Goal: Understand process/instructions: Learn how to perform a task or action

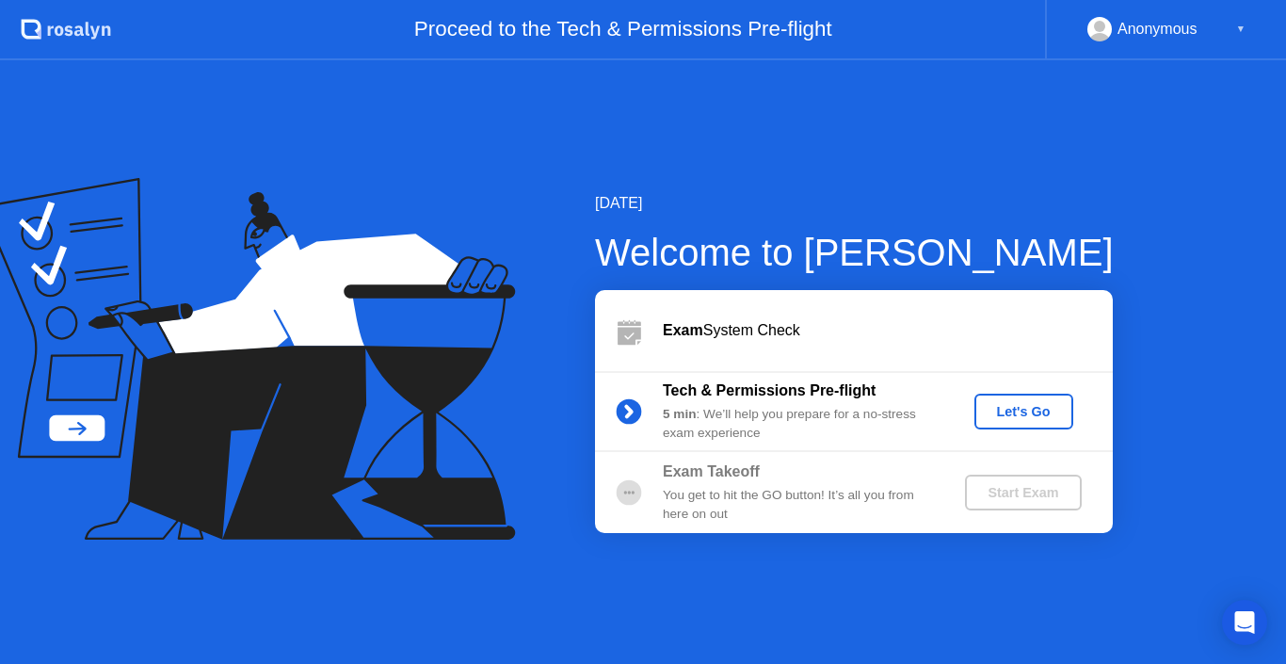
click at [1027, 414] on div "Let's Go" at bounding box center [1024, 411] width 84 height 15
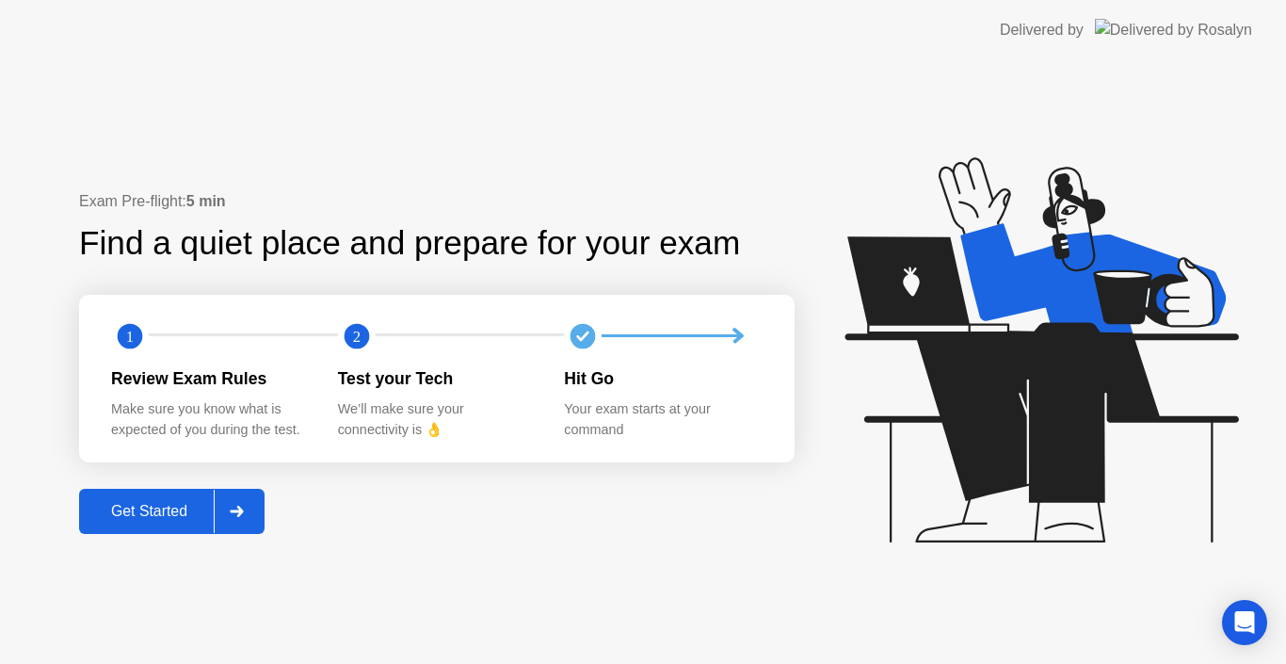
click at [165, 520] on div "Get Started" at bounding box center [149, 511] width 129 height 17
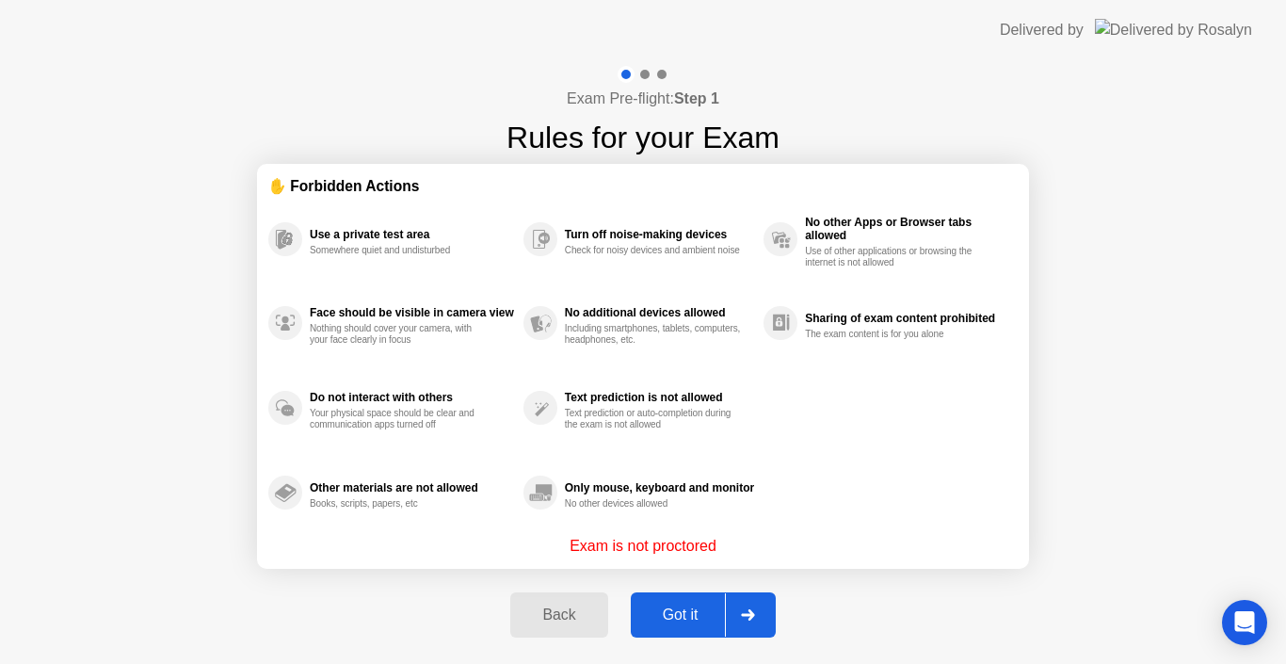
click at [686, 615] on div "Got it" at bounding box center [680, 614] width 88 height 17
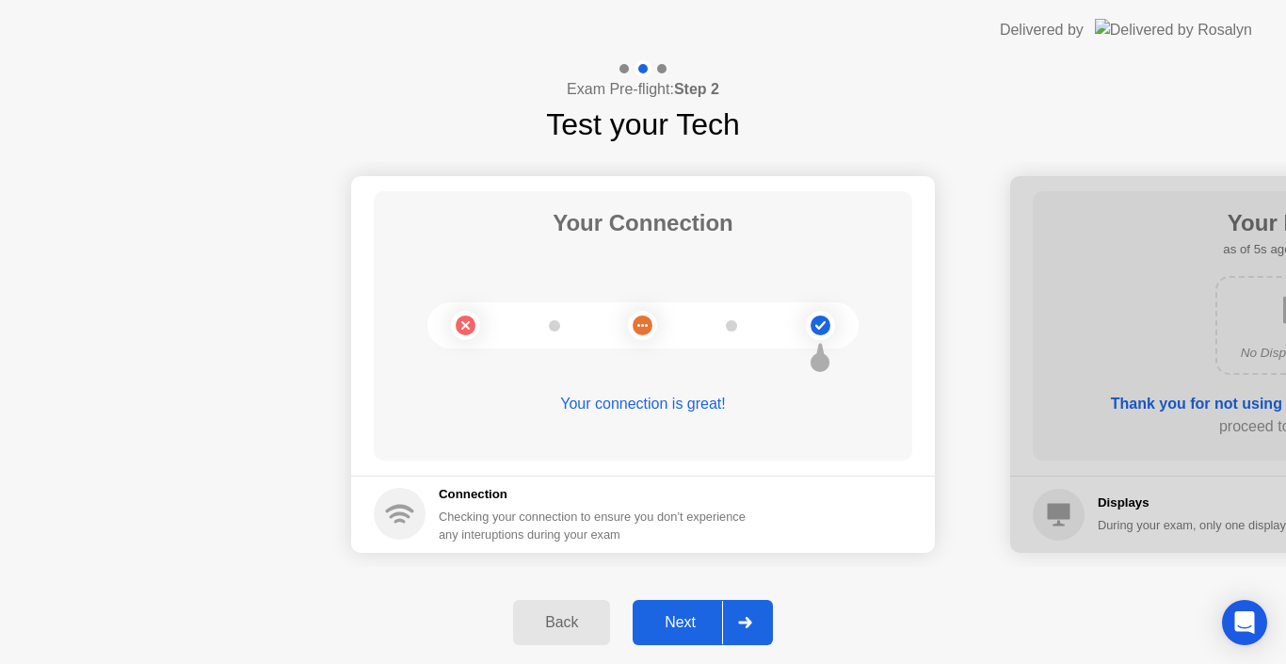
click at [688, 627] on div "Next" at bounding box center [680, 622] width 84 height 17
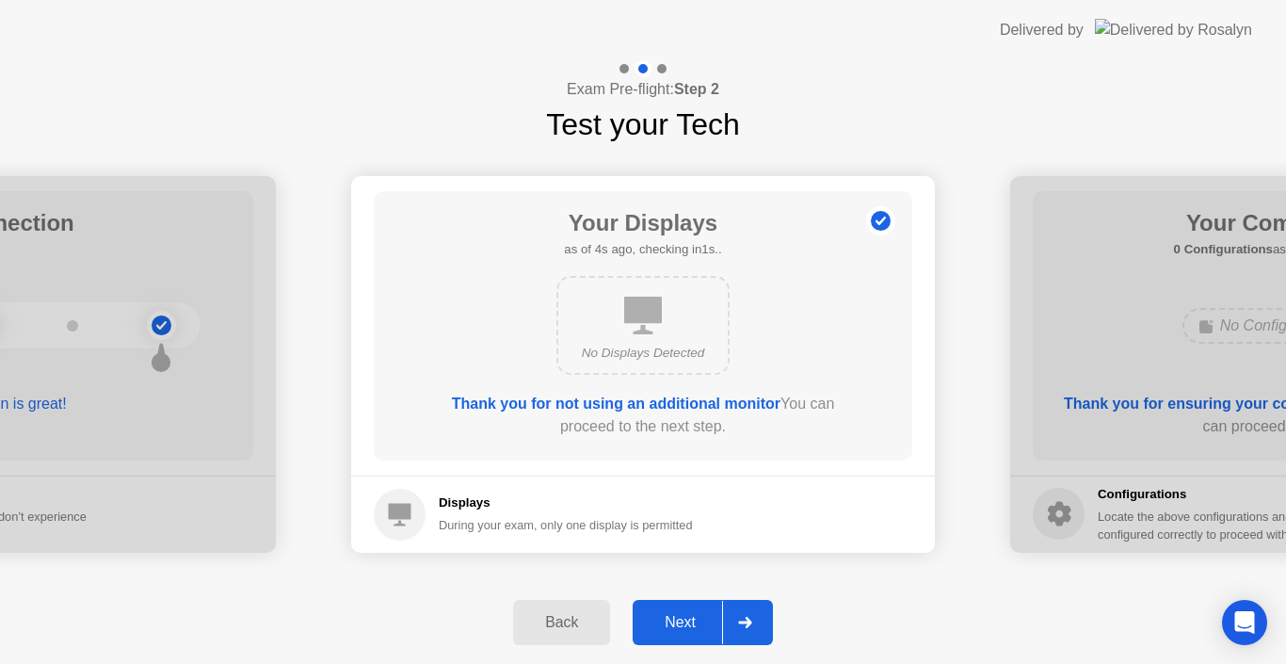
click at [686, 629] on div "Next" at bounding box center [680, 622] width 84 height 17
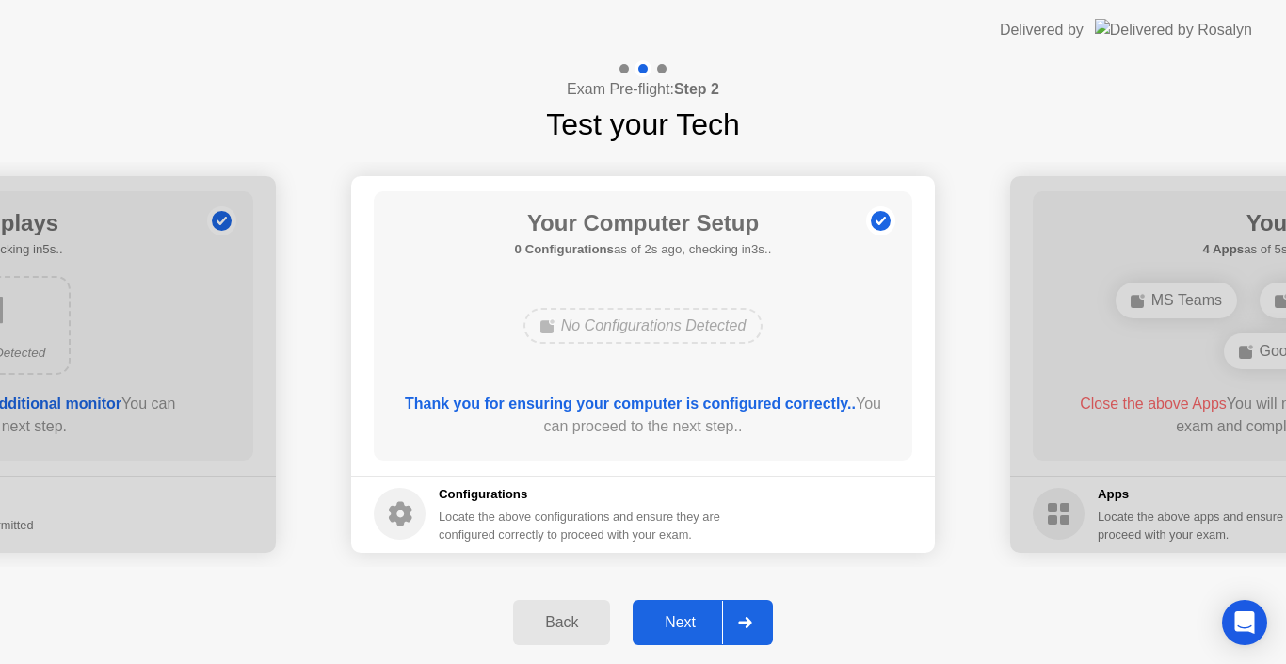
click at [686, 629] on div "Next" at bounding box center [680, 622] width 84 height 17
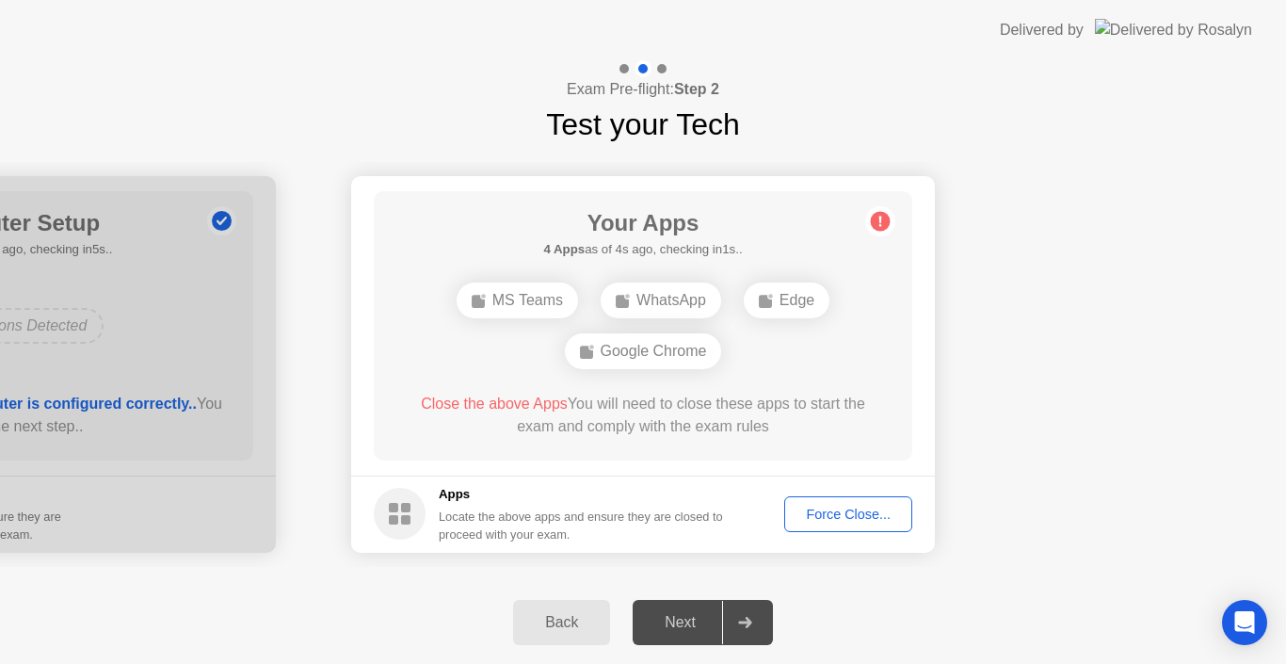
click at [849, 519] on div "Force Close..." at bounding box center [848, 513] width 115 height 15
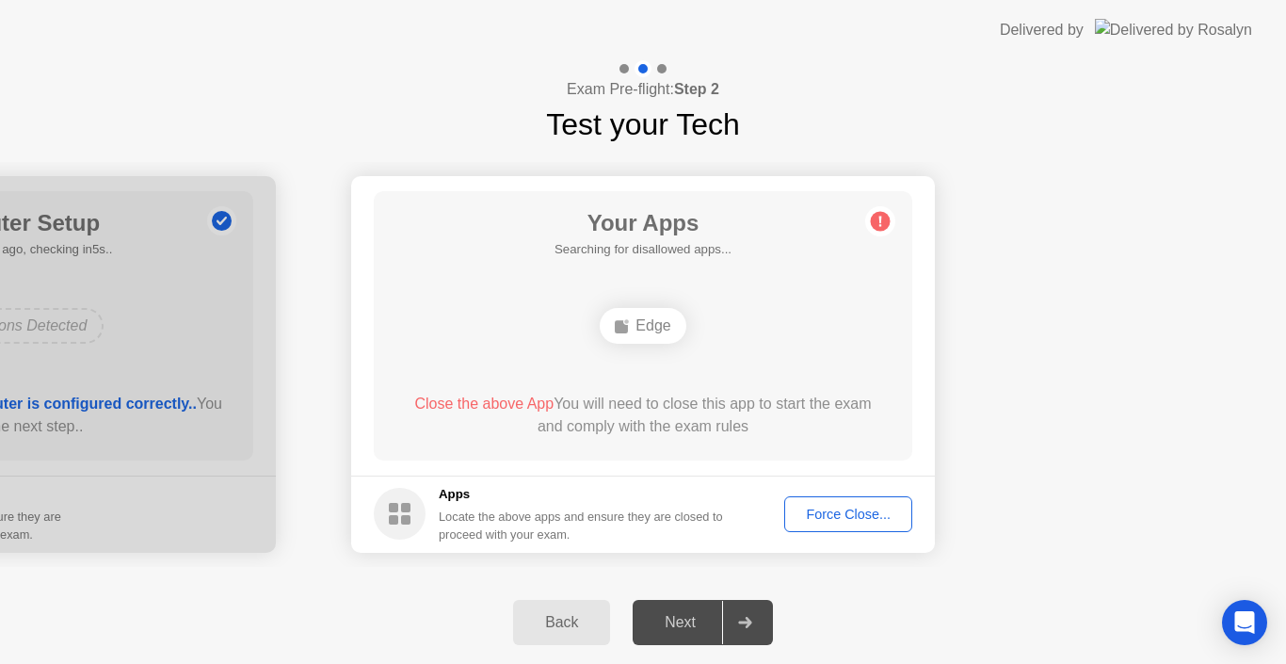
click at [843, 516] on div "Force Close..." at bounding box center [848, 513] width 115 height 15
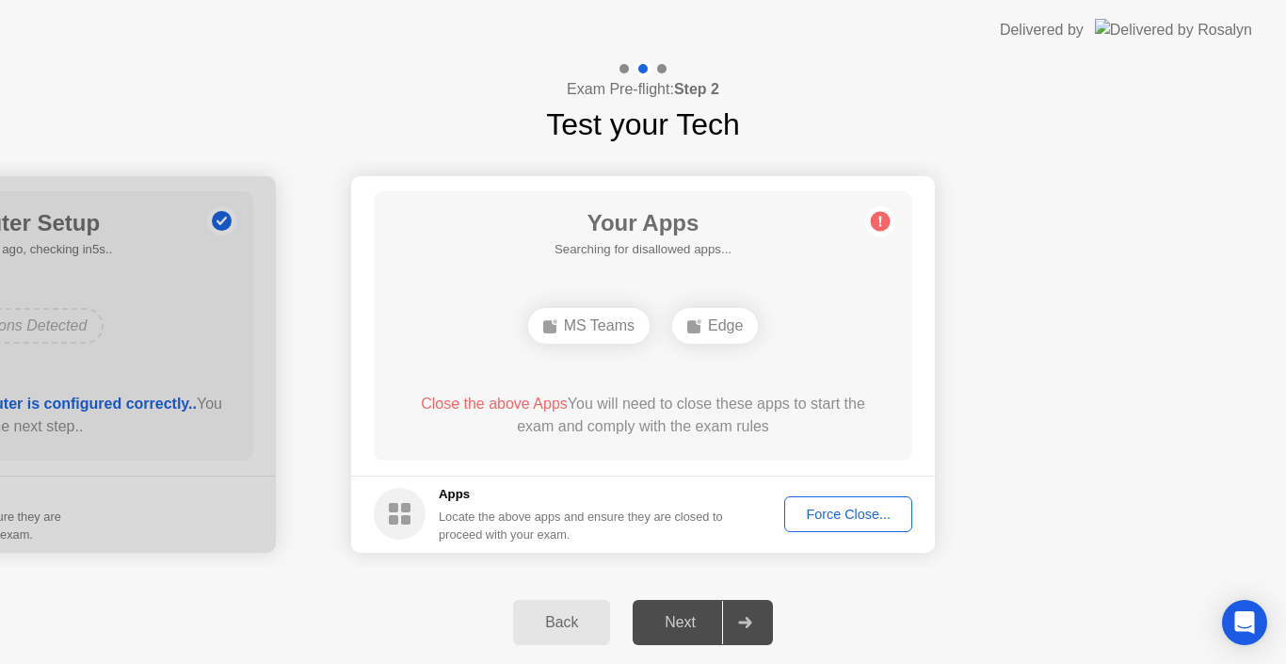
click at [855, 516] on div "Force Close..." at bounding box center [848, 513] width 115 height 15
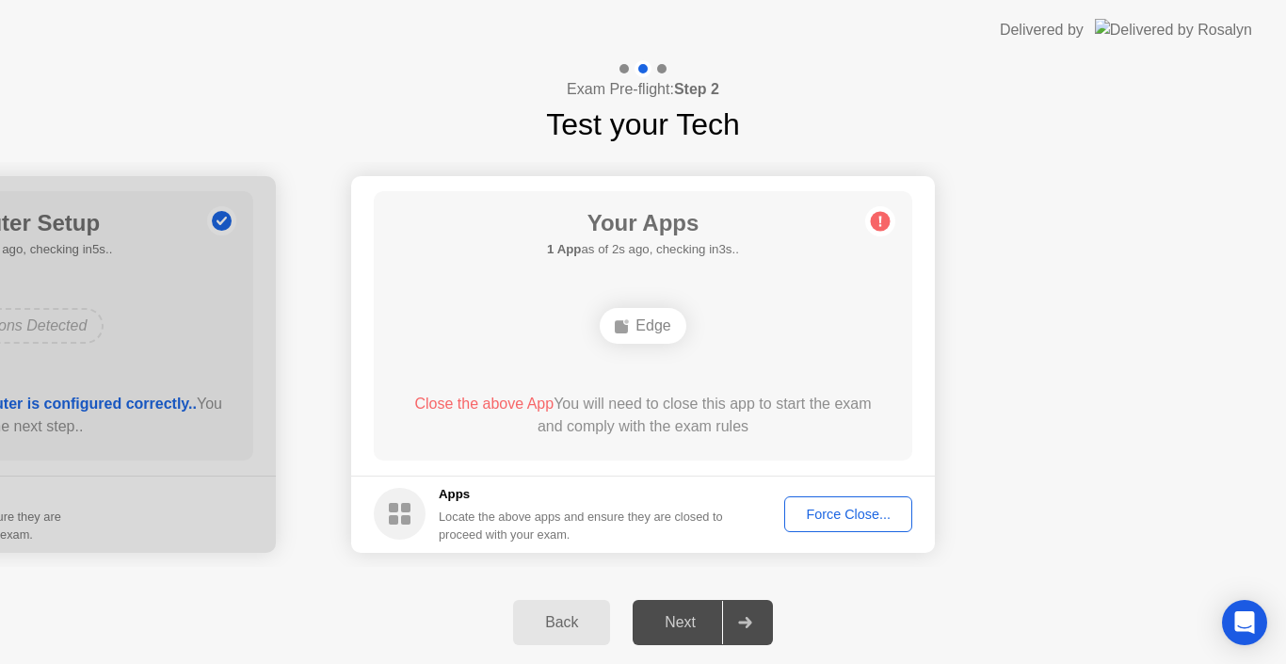
click at [683, 617] on div "Next" at bounding box center [680, 622] width 84 height 17
click at [834, 521] on div "Force Close..." at bounding box center [848, 513] width 115 height 15
